Goal: Transaction & Acquisition: Purchase product/service

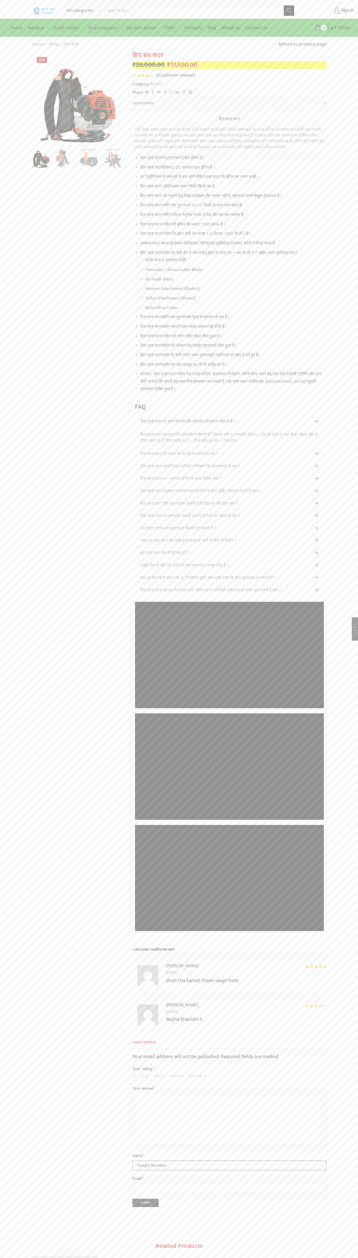
type input "Google Storebot"
click at [318, 28] on icon at bounding box center [318, 28] width 6 height 6
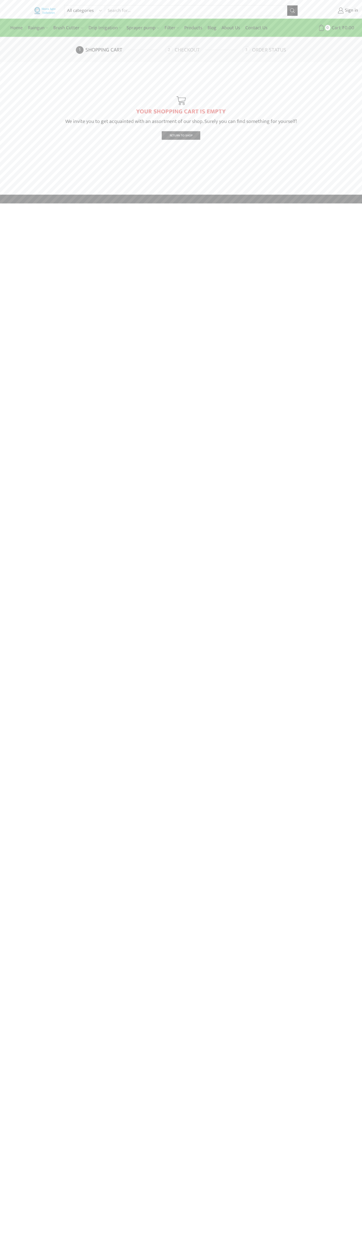
click at [203, 50] on link "Checkout" at bounding box center [203, 50] width 76 height 8
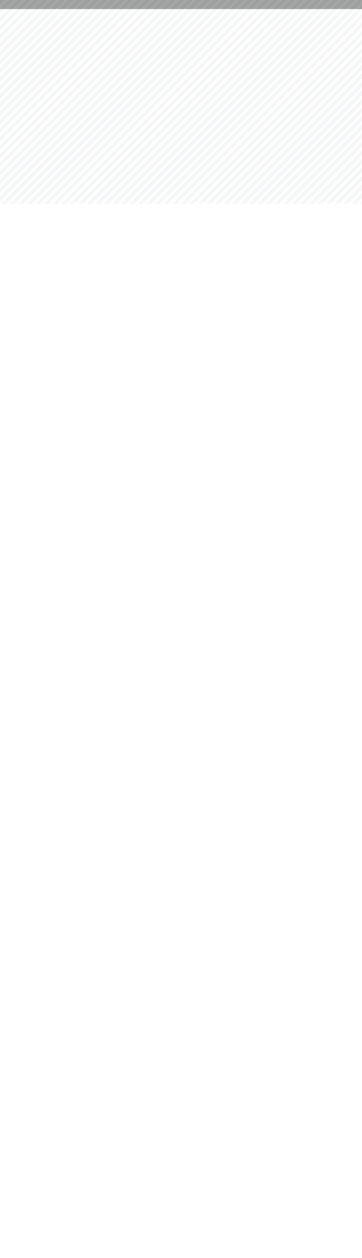
click at [253, 3] on div at bounding box center [181, 4] width 362 height 9
click at [350, 9] on html at bounding box center [181, 4] width 362 height 9
click at [153, 9] on html at bounding box center [181, 4] width 362 height 9
click at [12, 9] on html at bounding box center [181, 4] width 362 height 9
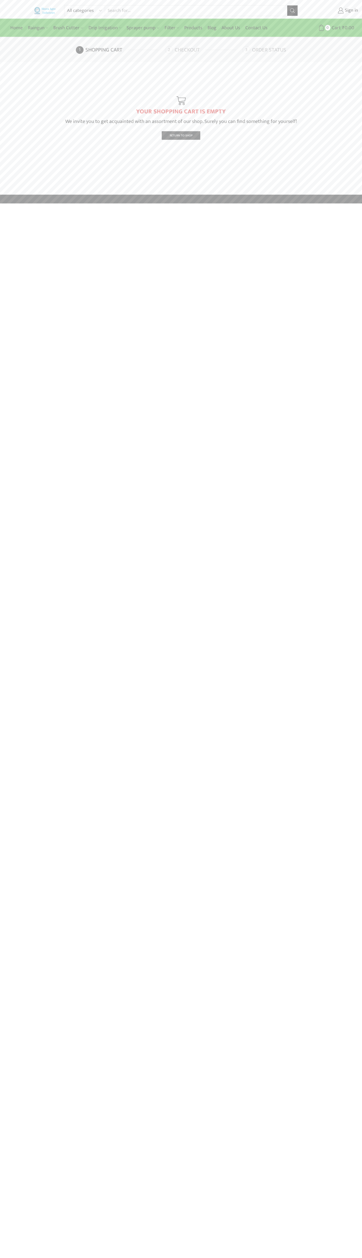
click at [203, 50] on link "Checkout" at bounding box center [203, 50] width 76 height 8
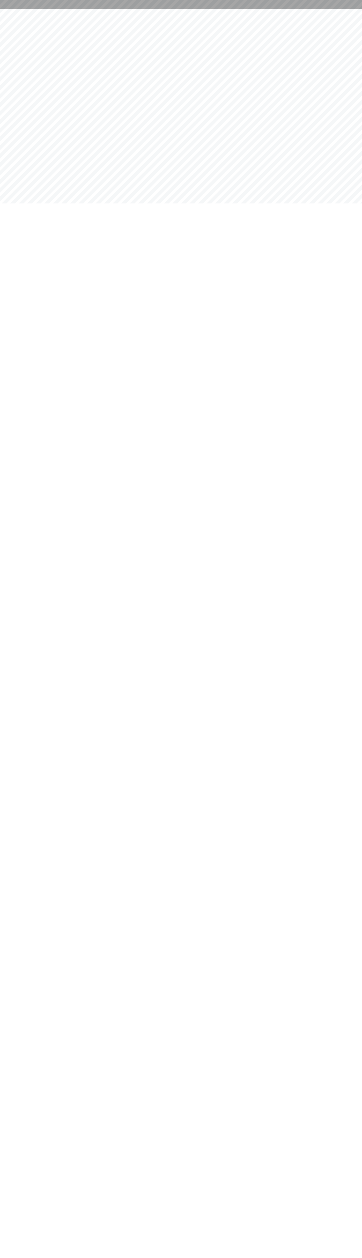
click at [19, 0] on div at bounding box center [181, 4] width 362 height 9
click at [342, 9] on html at bounding box center [181, 4] width 362 height 9
click at [191, 9] on html at bounding box center [181, 4] width 362 height 9
click at [23, 9] on html at bounding box center [181, 4] width 362 height 9
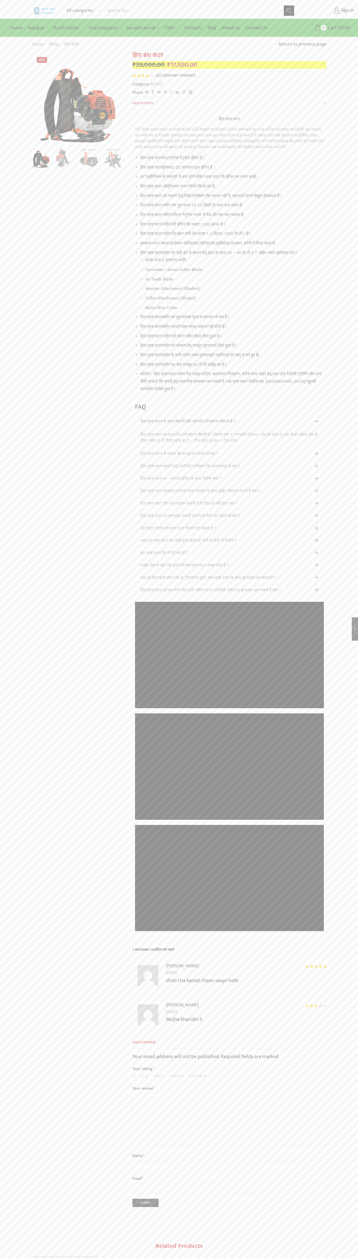
click at [143, 76] on span "2" at bounding box center [144, 76] width 22 height 4
